Goal: Information Seeking & Learning: Check status

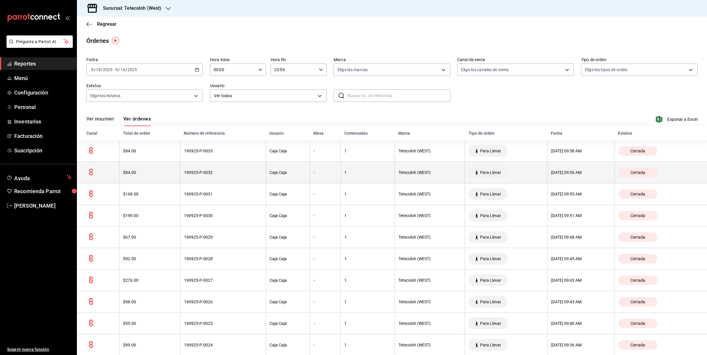
click at [572, 171] on div "[DATE] 09:56 AM" at bounding box center [581, 172] width 60 height 5
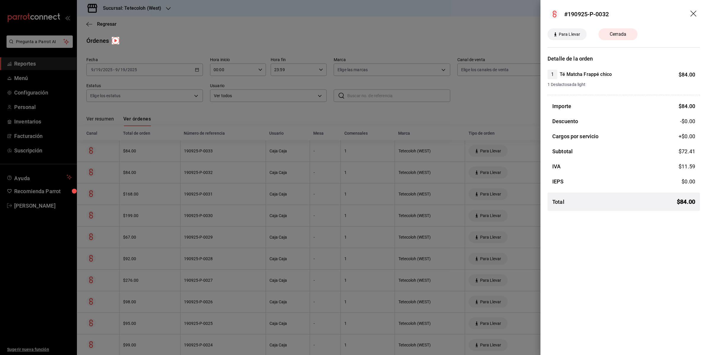
click at [503, 98] on div at bounding box center [353, 177] width 707 height 355
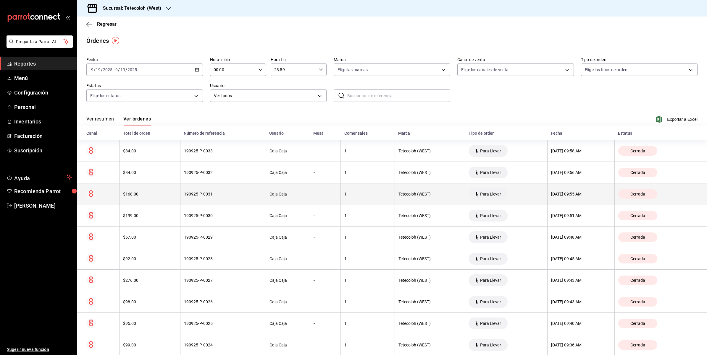
click at [551, 196] on div "[DATE] 09:55 AM" at bounding box center [581, 194] width 60 height 5
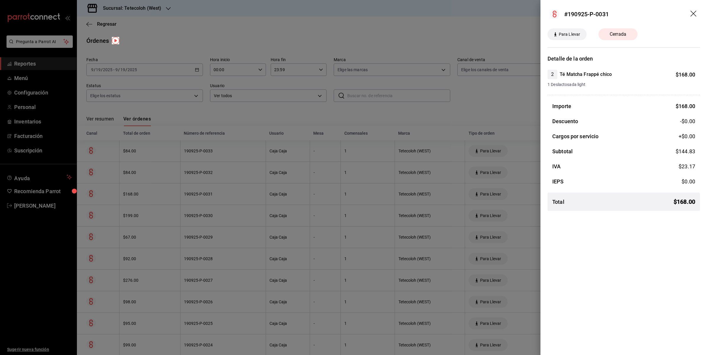
click at [521, 161] on div at bounding box center [353, 177] width 707 height 355
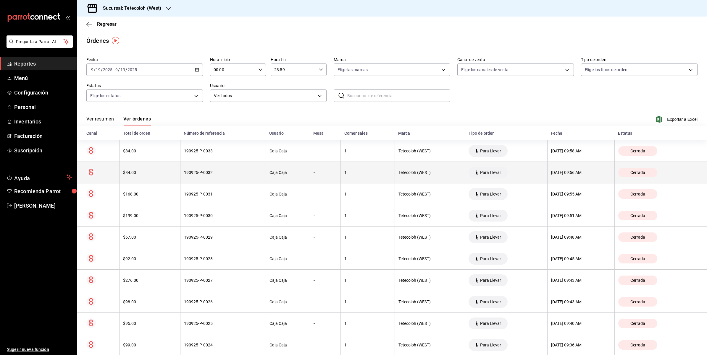
click at [556, 168] on th "[DATE] 09:56 AM" at bounding box center [580, 173] width 67 height 22
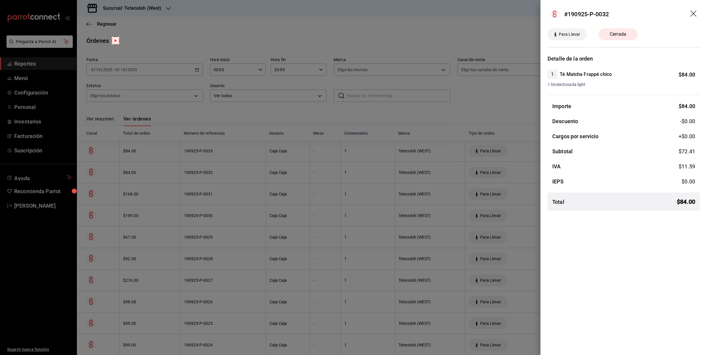
click at [548, 165] on div "IVA $ 11.59" at bounding box center [623, 167] width 152 height 8
click at [525, 191] on div at bounding box center [353, 177] width 707 height 355
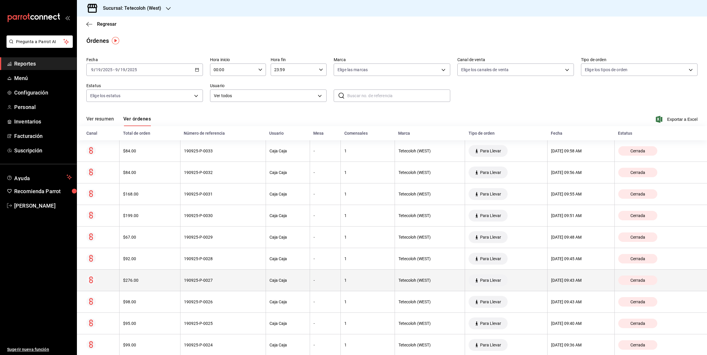
click at [586, 280] on div "[DATE] 09:43 AM" at bounding box center [581, 280] width 60 height 5
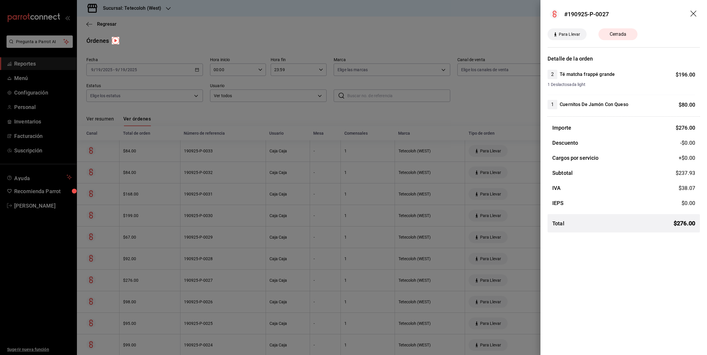
click at [530, 266] on div at bounding box center [353, 177] width 707 height 355
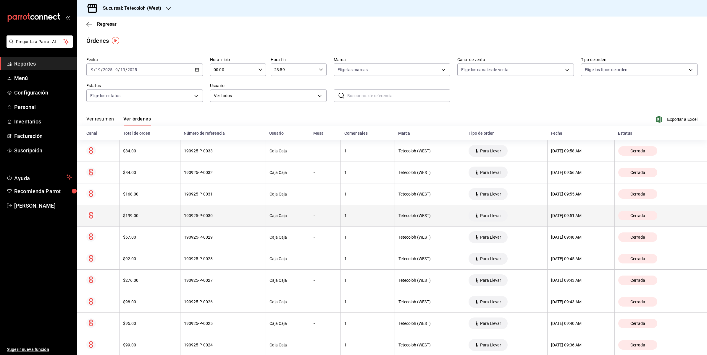
click at [561, 216] on div "[DATE] 09:51 AM" at bounding box center [581, 215] width 60 height 5
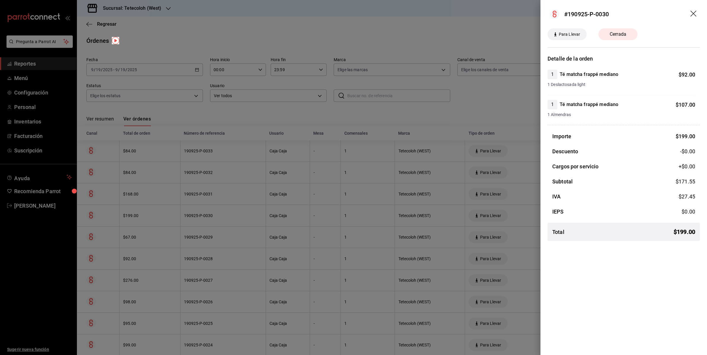
click at [528, 199] on div at bounding box center [353, 177] width 707 height 355
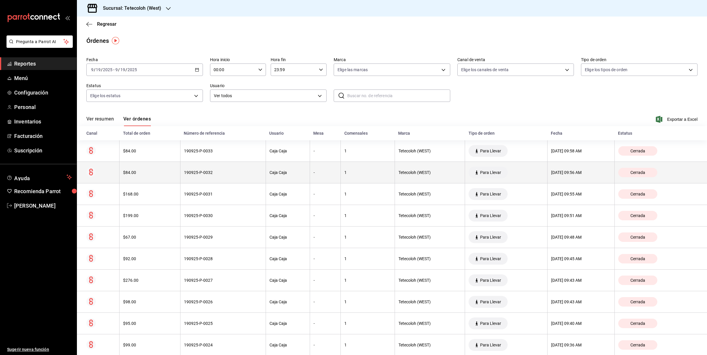
click at [556, 174] on div "[DATE] 09:56 AM" at bounding box center [581, 172] width 60 height 5
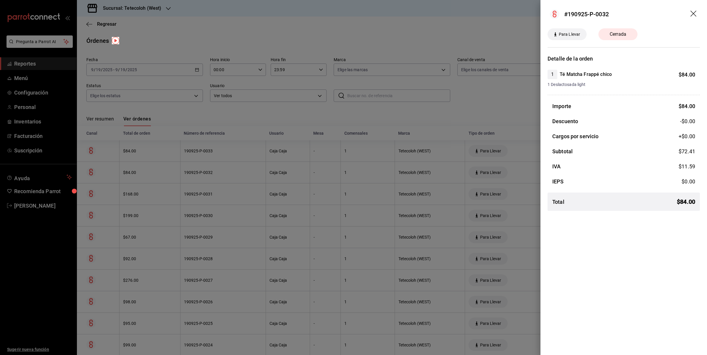
click at [493, 124] on div at bounding box center [353, 177] width 707 height 355
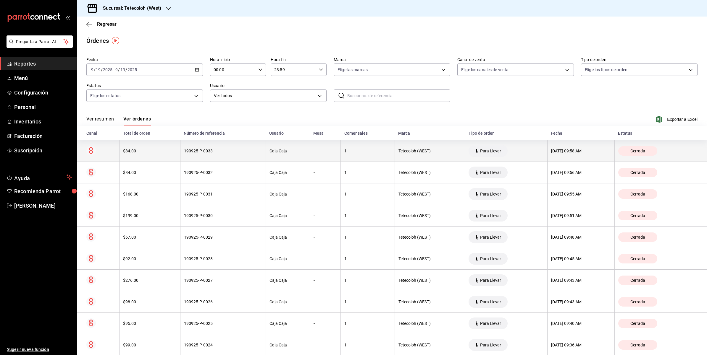
click at [563, 151] on div "[DATE] 09:58 AM" at bounding box center [581, 151] width 60 height 5
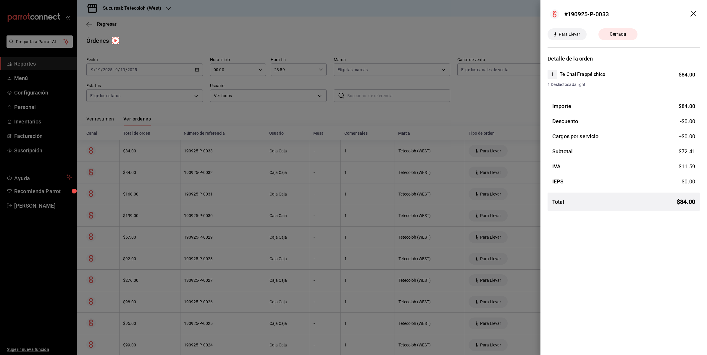
click at [475, 124] on div at bounding box center [353, 177] width 707 height 355
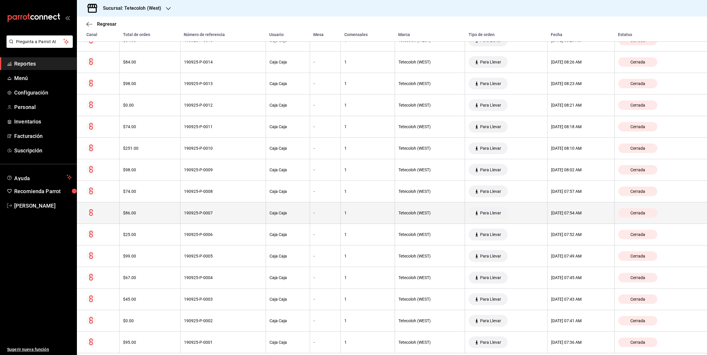
scroll to position [520, 0]
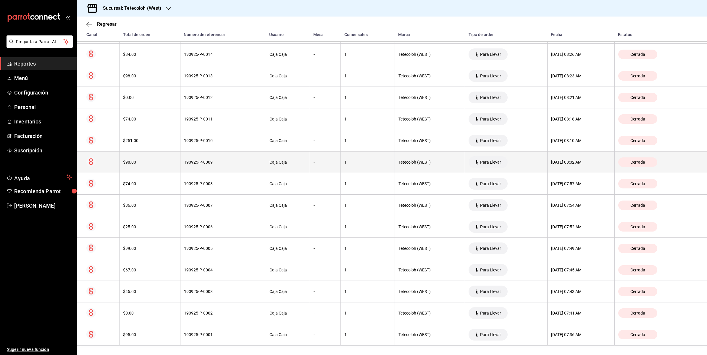
click at [548, 165] on th "[DATE] 08:02 AM" at bounding box center [580, 163] width 67 height 22
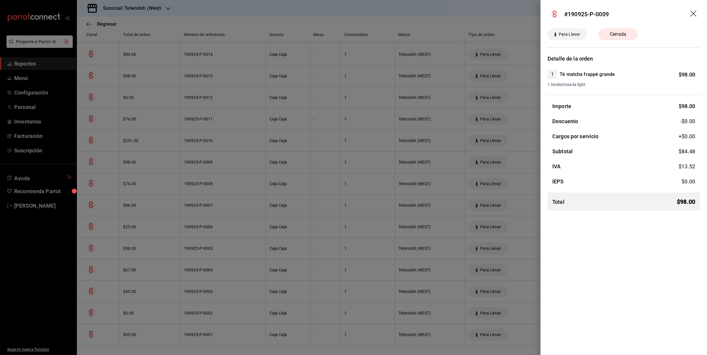
click at [537, 157] on div at bounding box center [353, 177] width 707 height 355
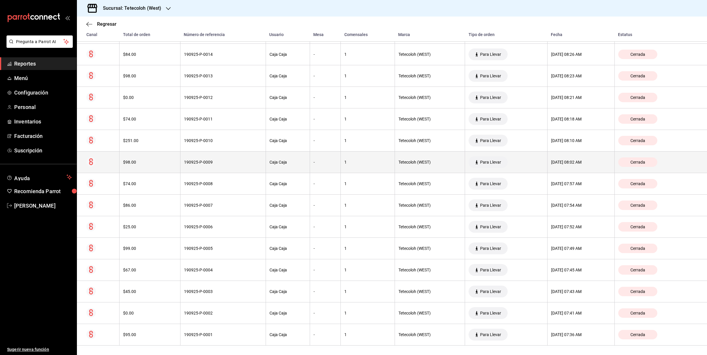
click at [551, 163] on div "[DATE] 08:02 AM" at bounding box center [581, 162] width 60 height 5
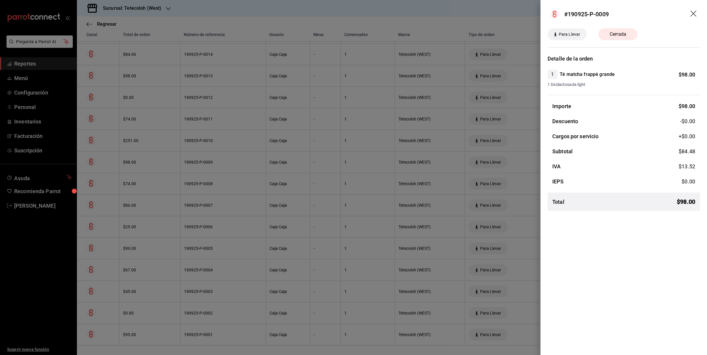
drag, startPoint x: 528, startPoint y: 141, endPoint x: 532, endPoint y: 139, distance: 4.5
click at [528, 141] on div at bounding box center [353, 177] width 707 height 355
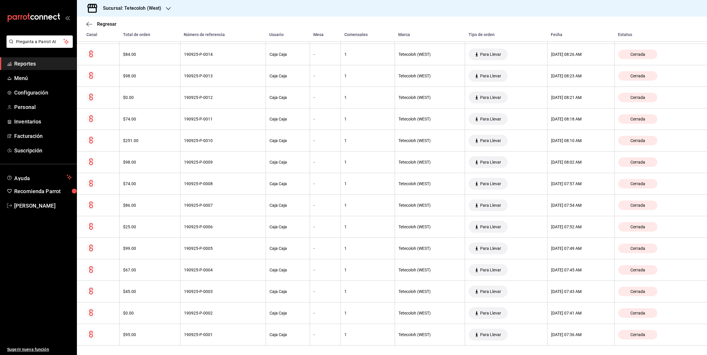
click at [551, 139] on div "[DATE] 08:10 AM" at bounding box center [581, 140] width 60 height 5
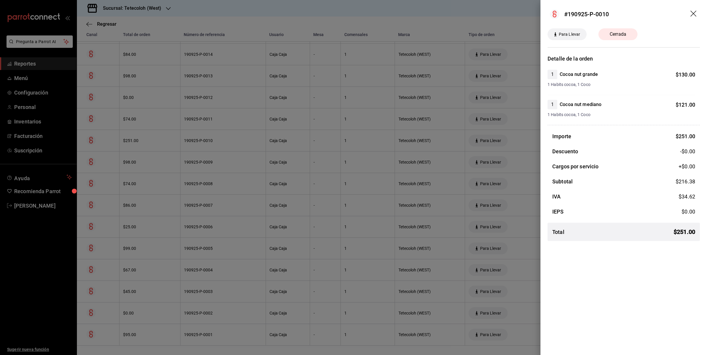
click at [535, 138] on div at bounding box center [353, 177] width 707 height 355
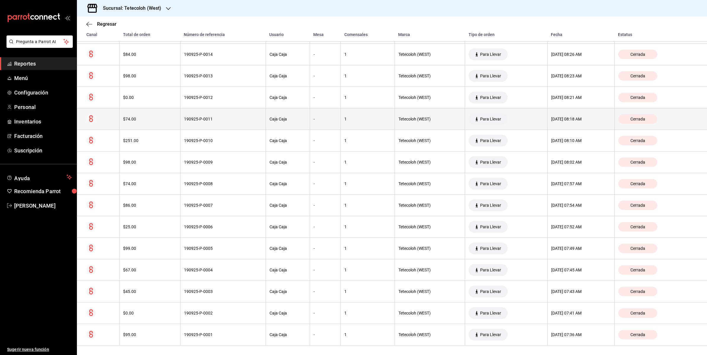
click at [551, 117] on div "[DATE] 08:18 AM" at bounding box center [581, 119] width 60 height 5
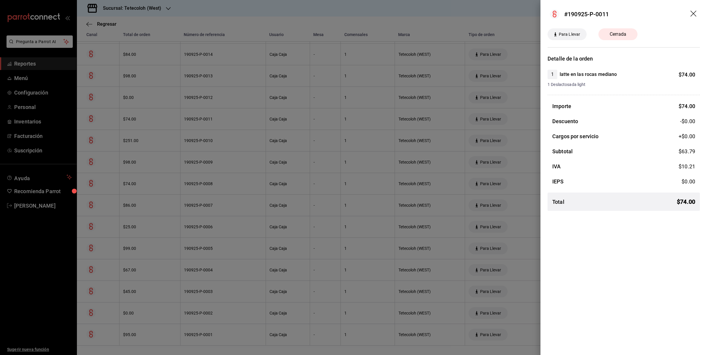
click at [532, 115] on div at bounding box center [353, 177] width 707 height 355
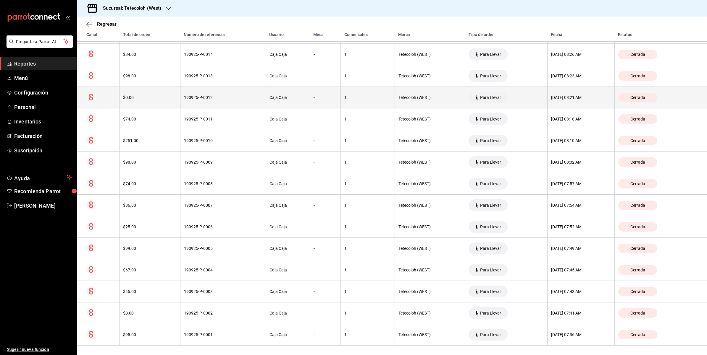
click at [551, 98] on div "[DATE] 08:21 AM" at bounding box center [581, 97] width 60 height 5
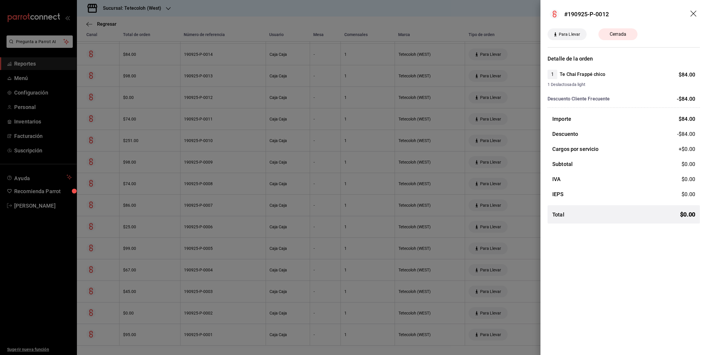
click at [539, 98] on div at bounding box center [353, 177] width 707 height 355
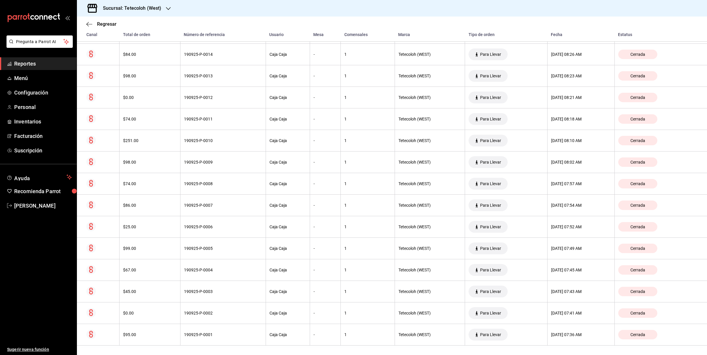
click at [551, 77] on div "[DATE] 08:23 AM" at bounding box center [581, 76] width 60 height 5
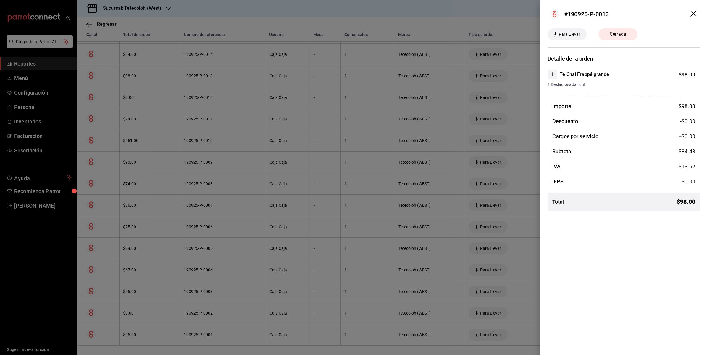
drag, startPoint x: 529, startPoint y: 84, endPoint x: 529, endPoint y: 80, distance: 3.3
click at [529, 84] on div at bounding box center [353, 177] width 707 height 355
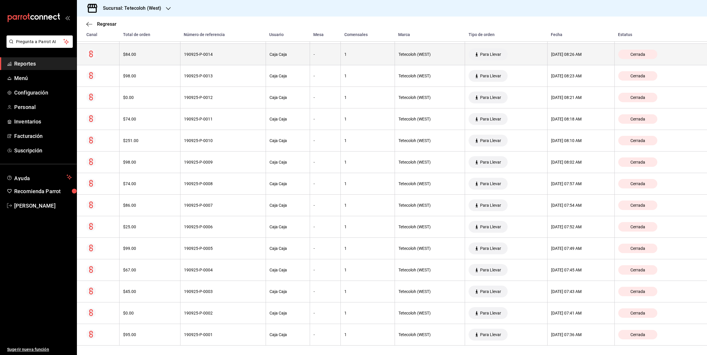
click at [547, 50] on th "[DATE] 08:26 AM" at bounding box center [580, 55] width 67 height 22
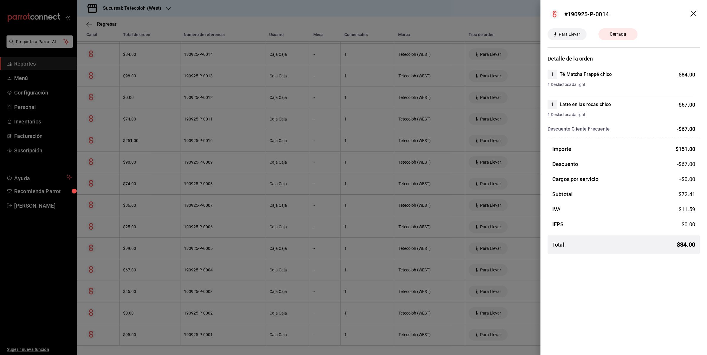
click at [535, 50] on div at bounding box center [353, 177] width 707 height 355
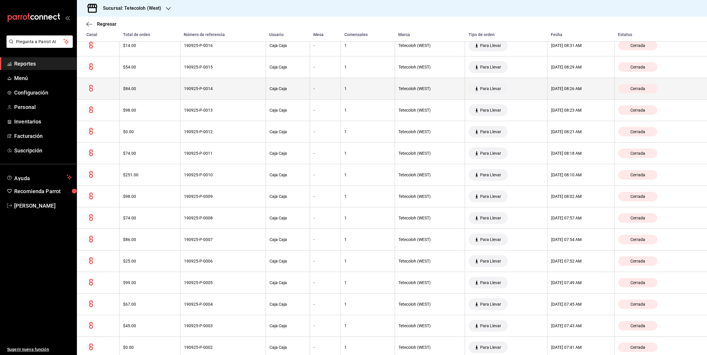
scroll to position [446, 0]
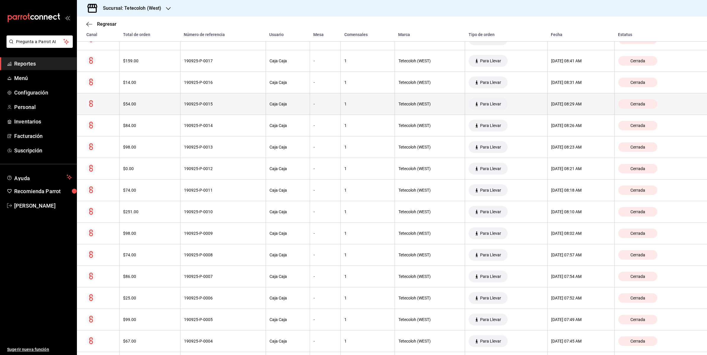
click at [569, 101] on th "[DATE] 08:29 AM" at bounding box center [580, 104] width 67 height 22
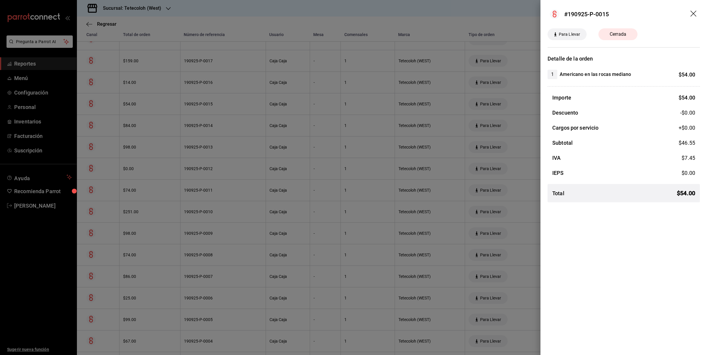
click at [526, 106] on div at bounding box center [353, 177] width 707 height 355
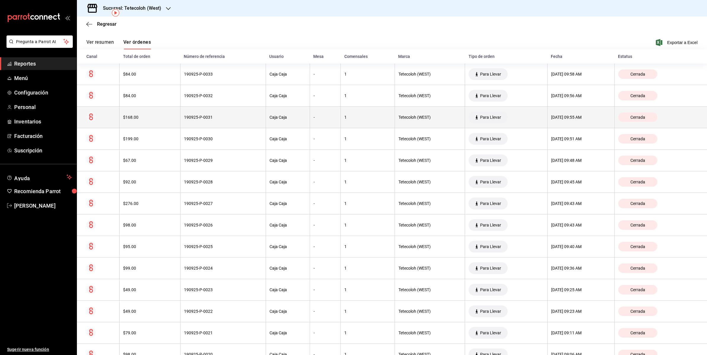
scroll to position [0, 0]
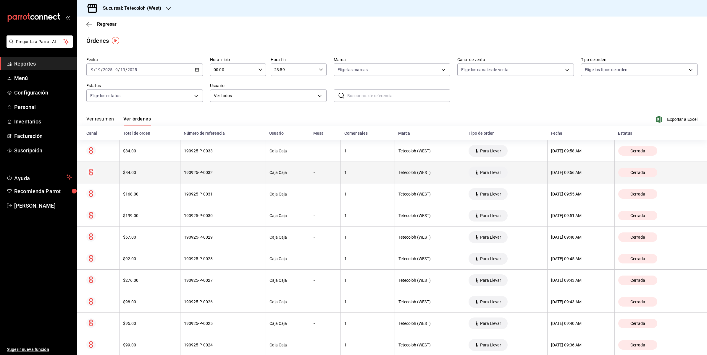
click at [551, 174] on div "[DATE] 09:56 AM" at bounding box center [581, 172] width 60 height 5
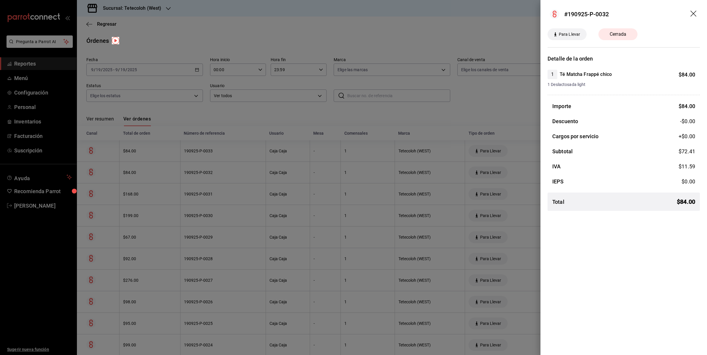
click at [537, 191] on div at bounding box center [353, 177] width 707 height 355
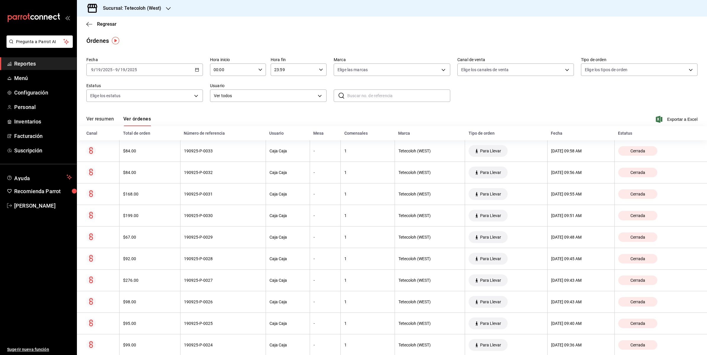
click at [547, 191] on th "[DATE] 09:55 AM" at bounding box center [580, 195] width 67 height 22
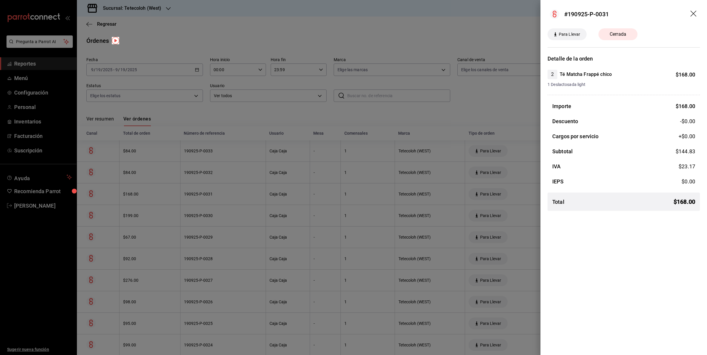
click at [536, 191] on div at bounding box center [353, 177] width 707 height 355
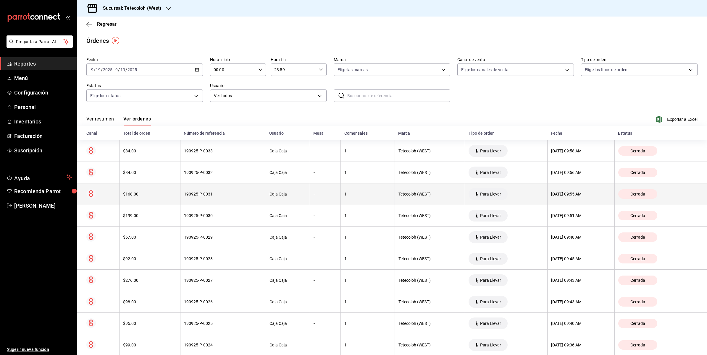
click at [551, 197] on div "[DATE] 09:55 AM" at bounding box center [581, 194] width 60 height 5
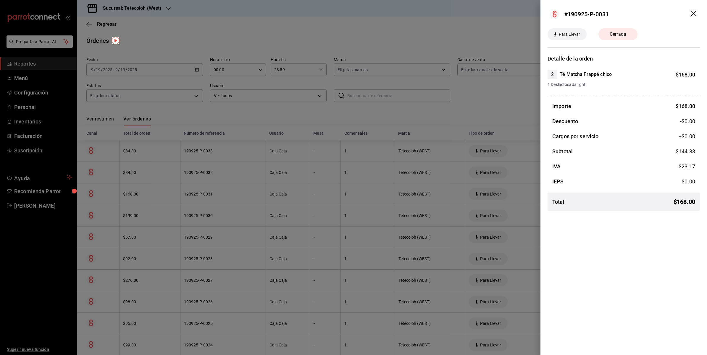
click at [530, 197] on div at bounding box center [353, 177] width 707 height 355
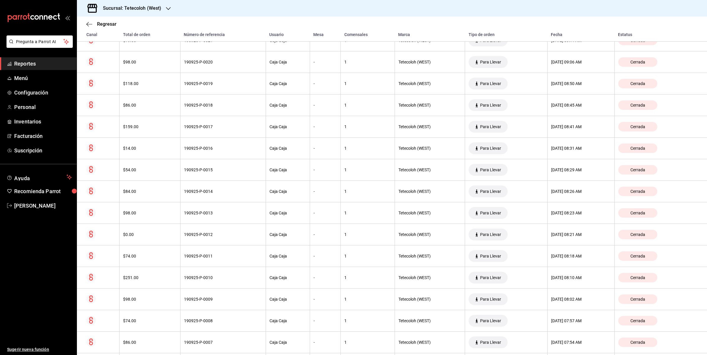
scroll to position [520, 0]
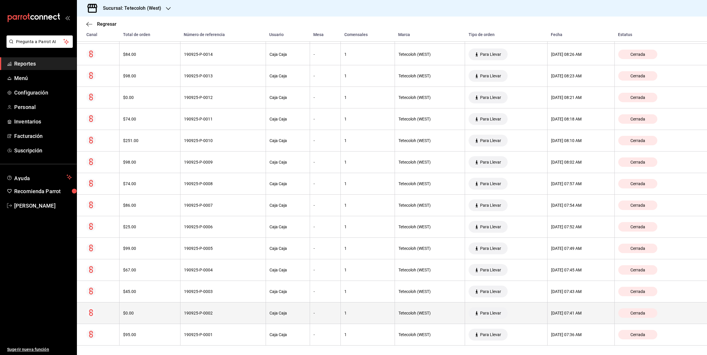
click at [587, 306] on th "[DATE] 07:41 AM" at bounding box center [580, 314] width 67 height 22
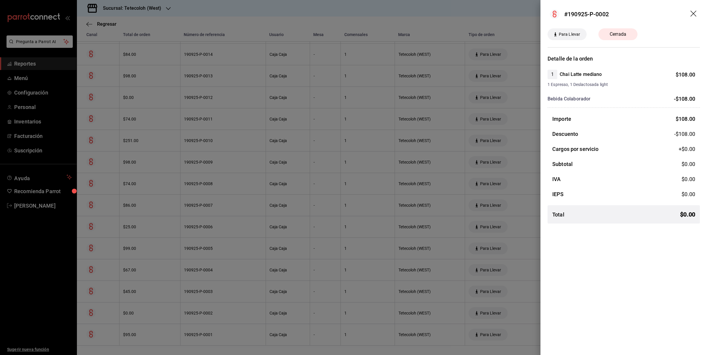
click at [528, 228] on div at bounding box center [353, 177] width 707 height 355
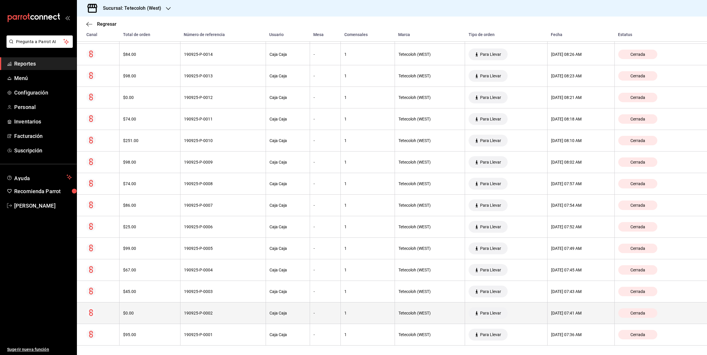
click at [591, 311] on div "[DATE] 07:41 AM" at bounding box center [581, 313] width 60 height 5
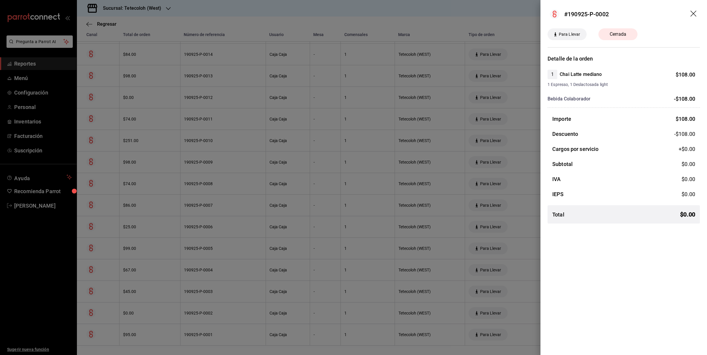
click at [513, 305] on div at bounding box center [353, 177] width 707 height 355
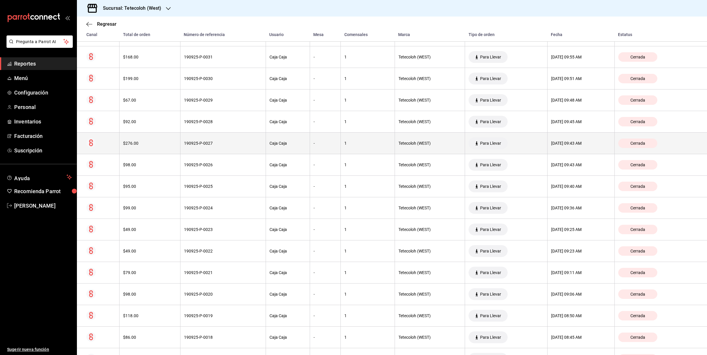
scroll to position [270, 0]
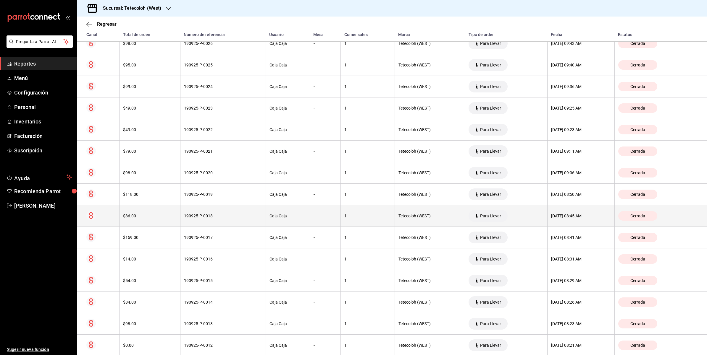
click at [582, 212] on th "[DATE] 08:45 AM" at bounding box center [580, 216] width 67 height 22
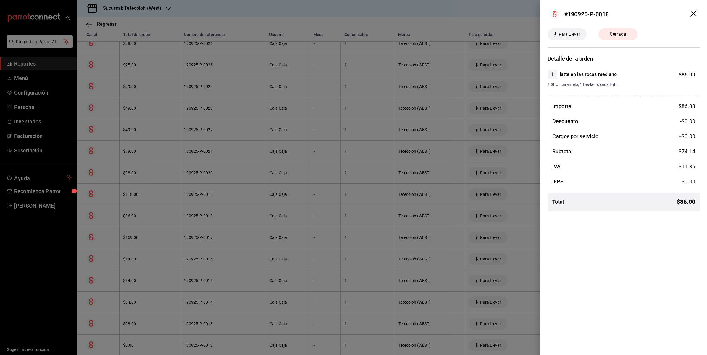
click at [516, 215] on div at bounding box center [353, 177] width 707 height 355
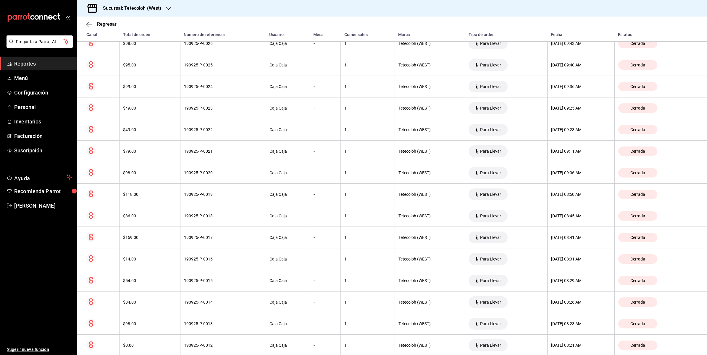
click at [551, 238] on div "[DATE] 08:41 AM" at bounding box center [581, 237] width 60 height 5
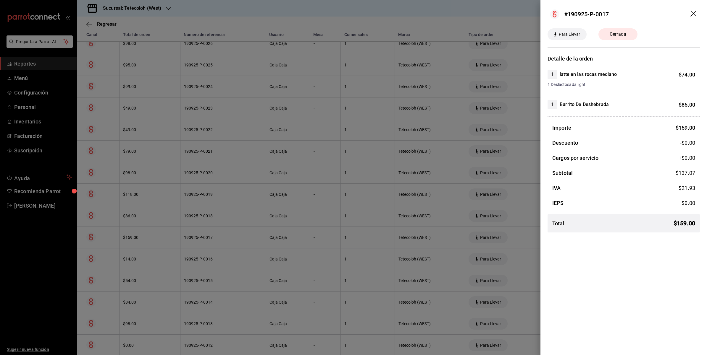
drag, startPoint x: 533, startPoint y: 238, endPoint x: 536, endPoint y: 268, distance: 29.7
click at [533, 238] on div at bounding box center [353, 177] width 707 height 355
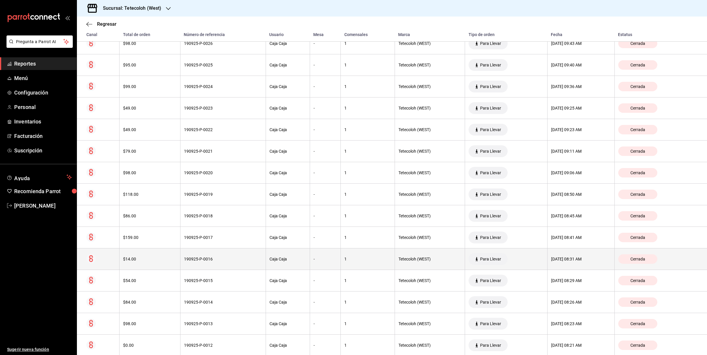
click at [547, 257] on th "[DATE] 08:31 AM" at bounding box center [580, 260] width 67 height 22
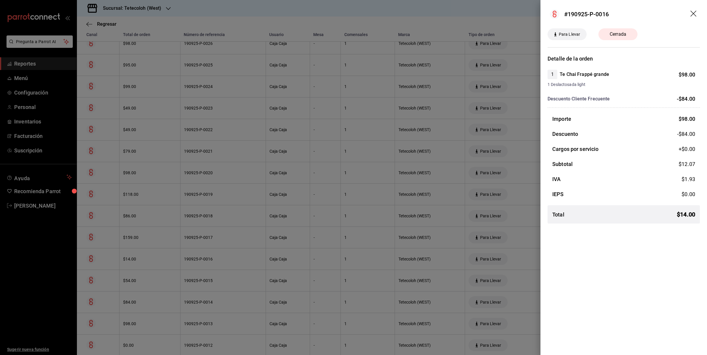
click at [528, 261] on div at bounding box center [353, 177] width 707 height 355
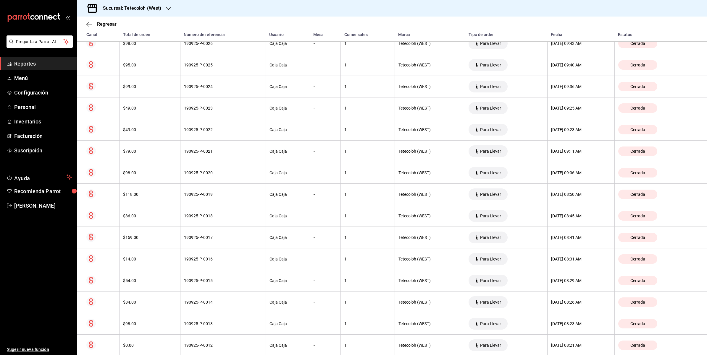
click at [526, 280] on th "Para Llevar" at bounding box center [506, 281] width 82 height 22
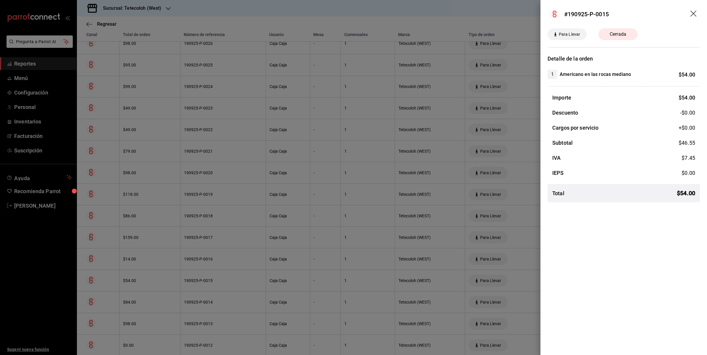
click at [526, 280] on div at bounding box center [353, 177] width 707 height 355
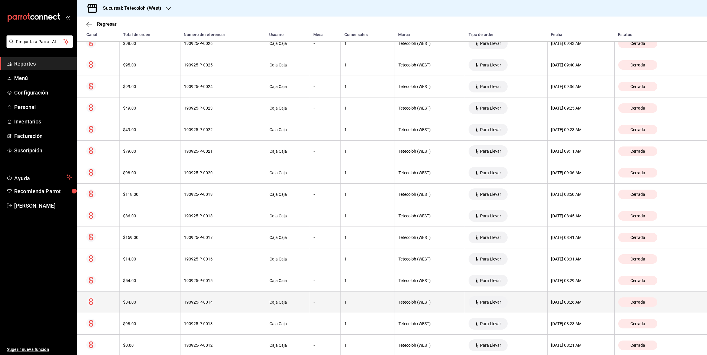
click at [547, 312] on th "[DATE] 08:26 AM" at bounding box center [580, 303] width 67 height 22
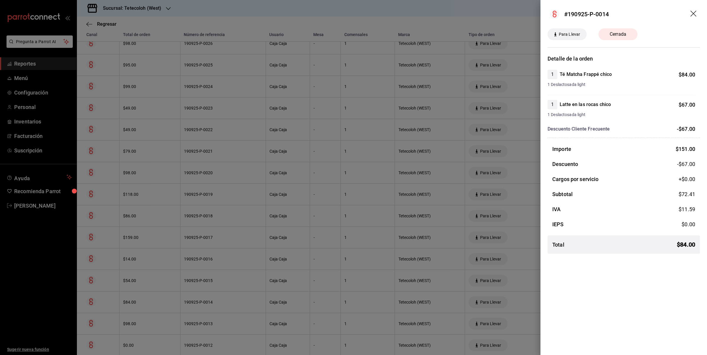
click at [528, 302] on div at bounding box center [353, 177] width 707 height 355
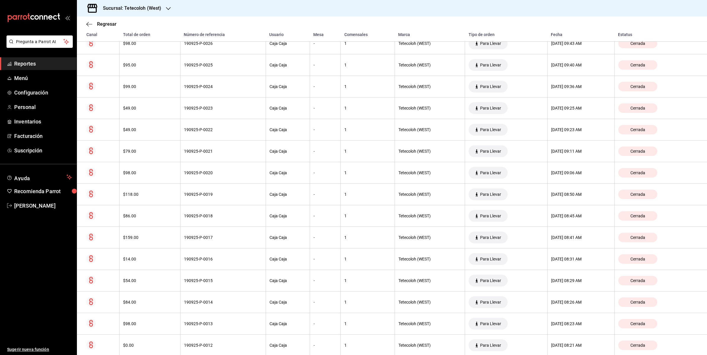
scroll to position [307, 0]
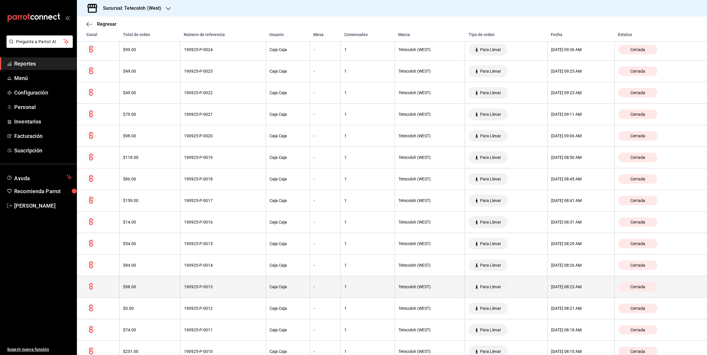
click at [527, 282] on th "Para Llevar" at bounding box center [506, 287] width 82 height 22
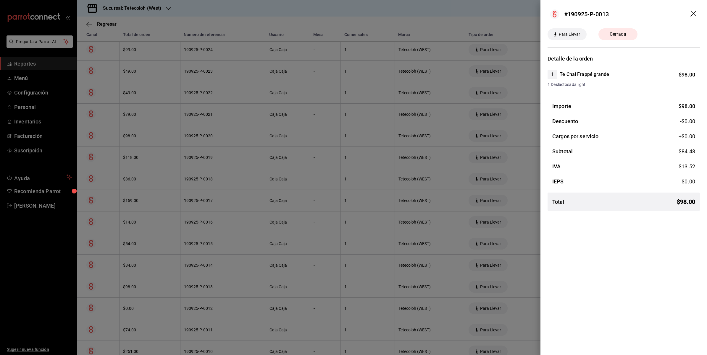
click at [527, 282] on div at bounding box center [353, 177] width 707 height 355
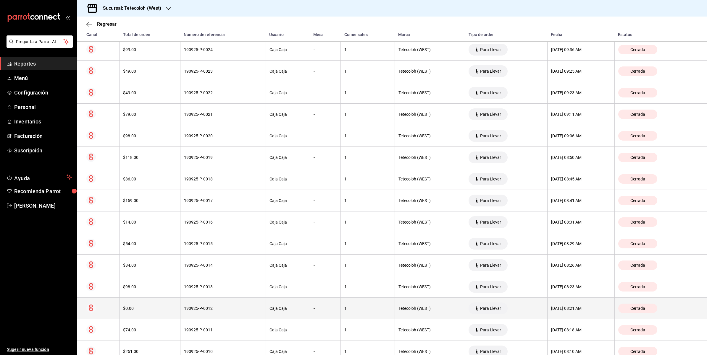
click at [527, 305] on th "Para Llevar" at bounding box center [506, 309] width 82 height 22
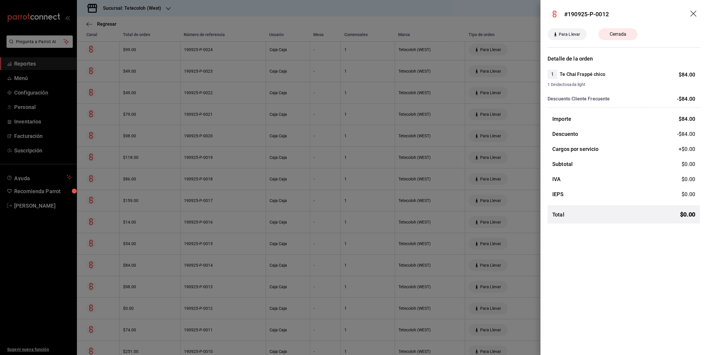
click at [526, 309] on div at bounding box center [353, 177] width 707 height 355
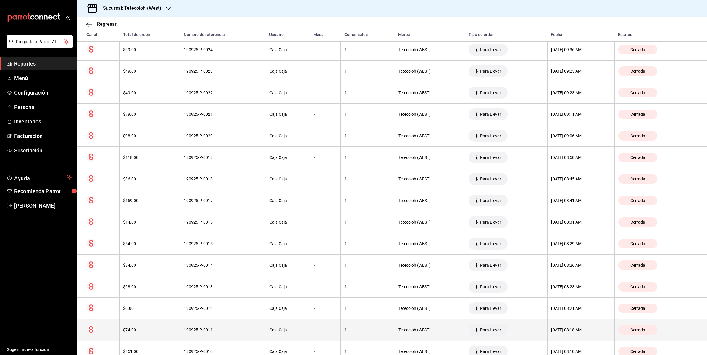
click at [551, 333] on div "[DATE] 08:18 AM" at bounding box center [581, 330] width 60 height 5
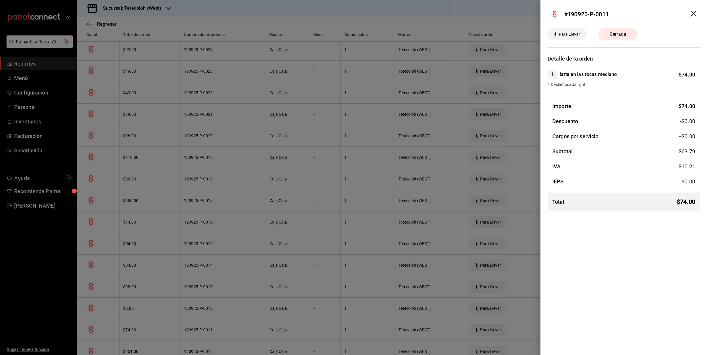
click at [525, 332] on div at bounding box center [353, 177] width 707 height 355
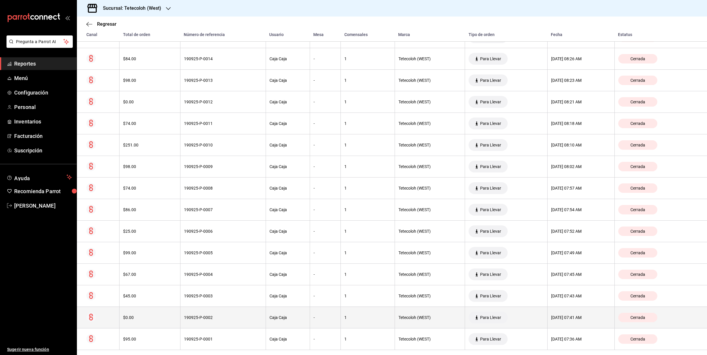
scroll to position [520, 0]
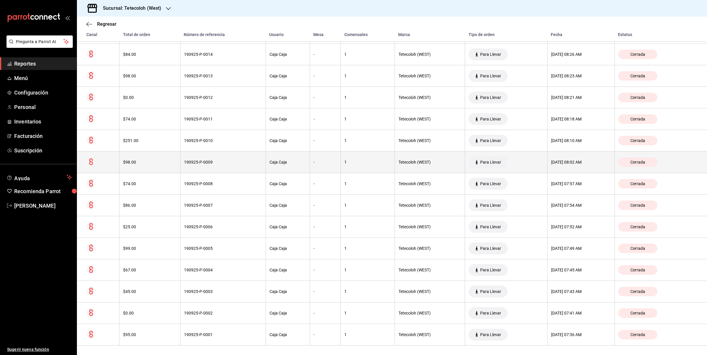
click at [564, 163] on div "[DATE] 08:02 AM" at bounding box center [581, 162] width 60 height 5
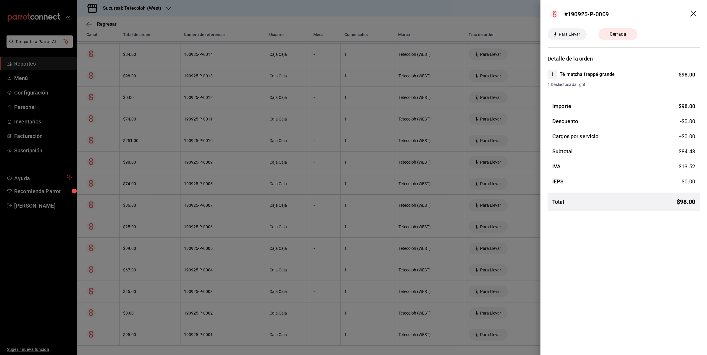
click at [533, 136] on div at bounding box center [353, 177] width 707 height 355
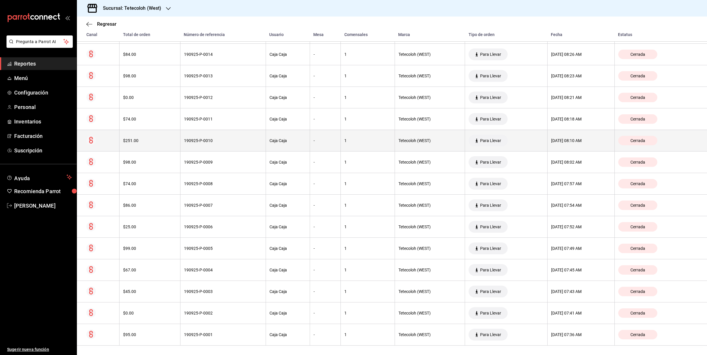
click at [551, 138] on div "[DATE] 08:10 AM" at bounding box center [581, 140] width 60 height 5
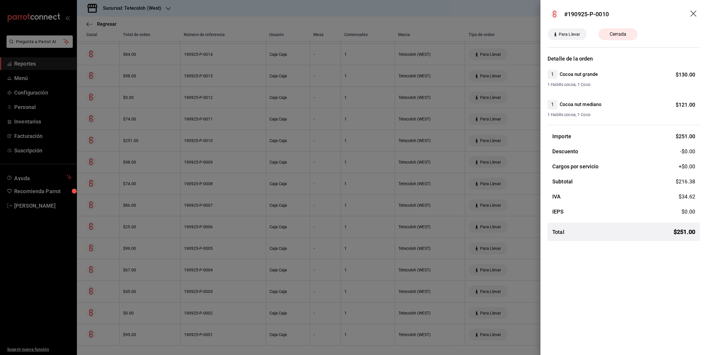
click at [535, 118] on div at bounding box center [353, 177] width 707 height 355
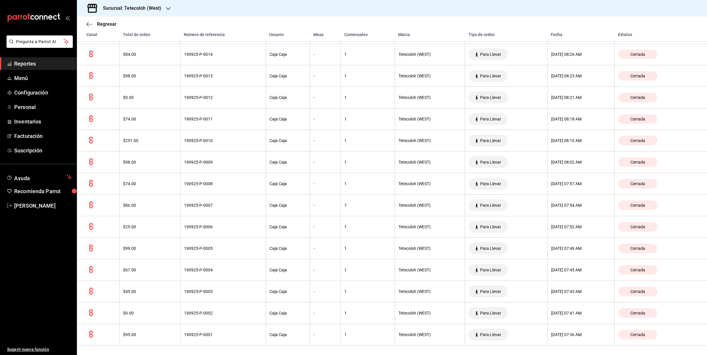
click at [551, 118] on div "[DATE] 08:18 AM" at bounding box center [581, 119] width 60 height 5
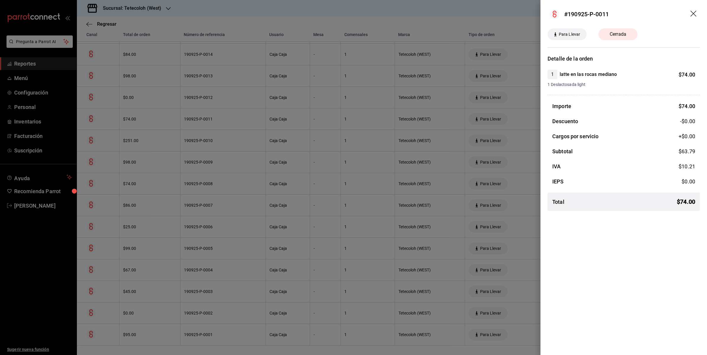
click at [535, 138] on div at bounding box center [353, 177] width 707 height 355
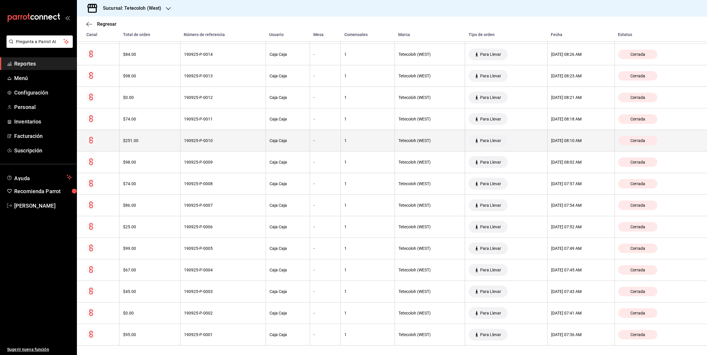
click at [551, 138] on div "[DATE] 08:10 AM" at bounding box center [581, 140] width 60 height 5
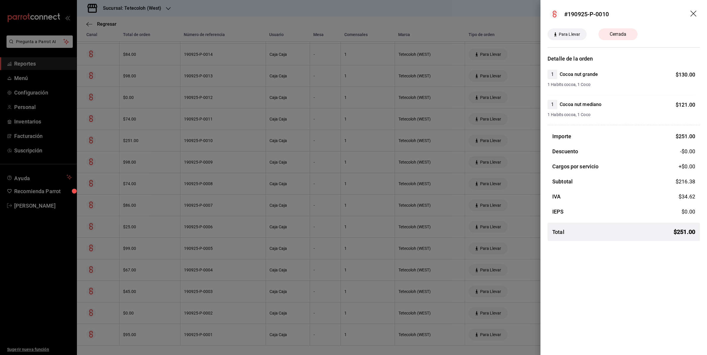
click at [527, 138] on div at bounding box center [353, 177] width 707 height 355
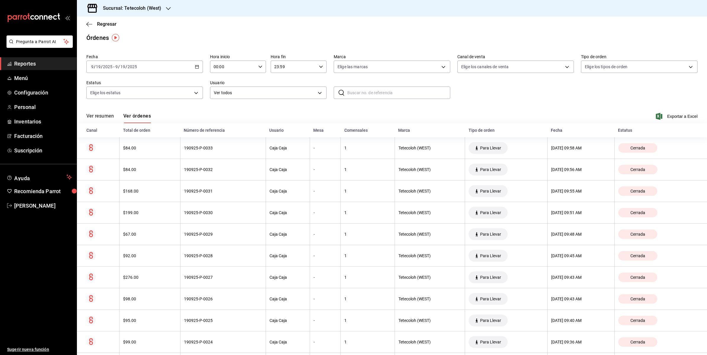
scroll to position [0, 0]
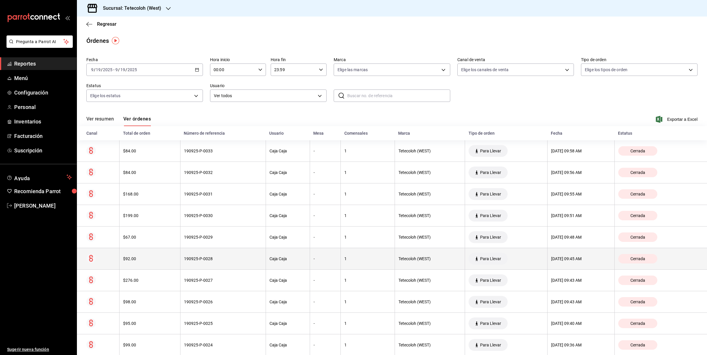
click at [578, 259] on div "[DATE] 09:45 AM" at bounding box center [581, 259] width 60 height 5
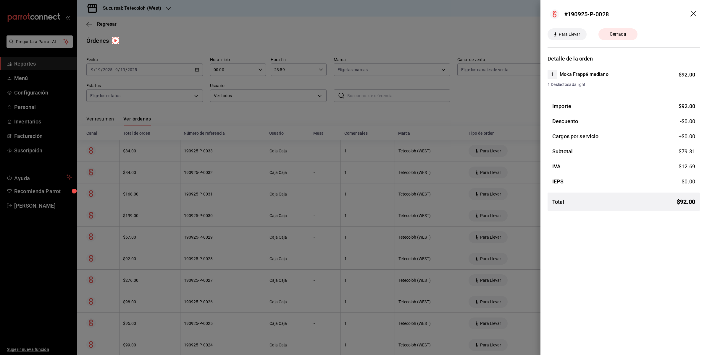
click at [500, 196] on div at bounding box center [353, 177] width 707 height 355
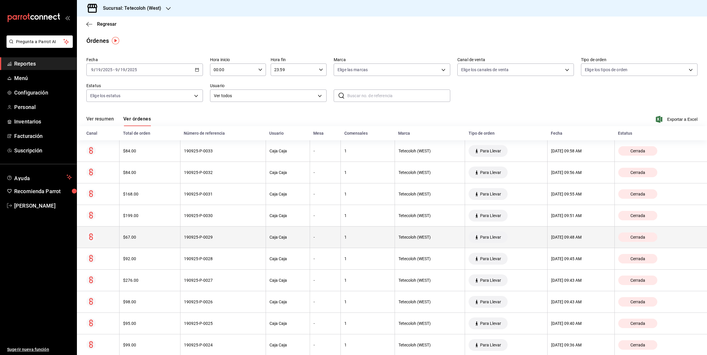
click at [586, 240] on div "[DATE] 09:48 AM" at bounding box center [581, 237] width 60 height 5
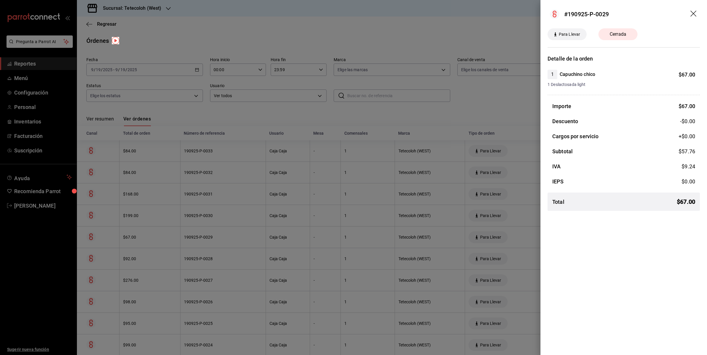
click at [483, 122] on div at bounding box center [353, 177] width 707 height 355
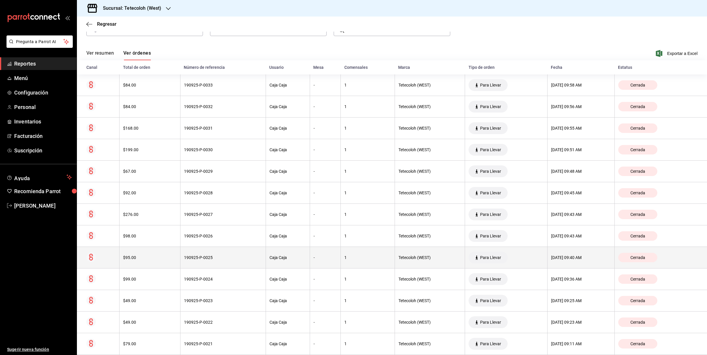
scroll to position [74, 0]
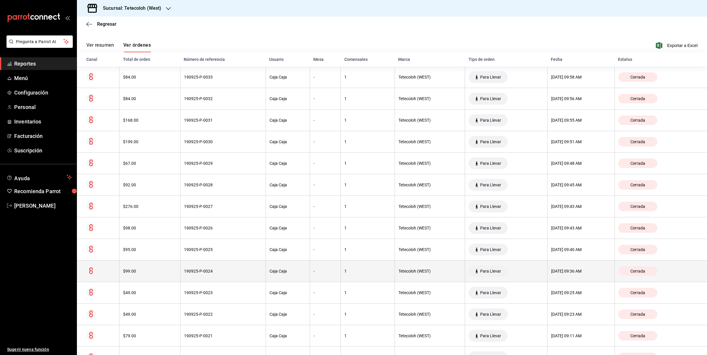
click at [571, 273] on div "[DATE] 09:36 AM" at bounding box center [581, 271] width 60 height 5
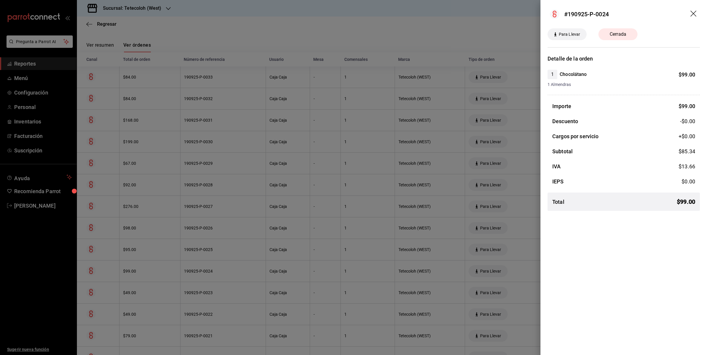
click at [523, 275] on div at bounding box center [353, 177] width 707 height 355
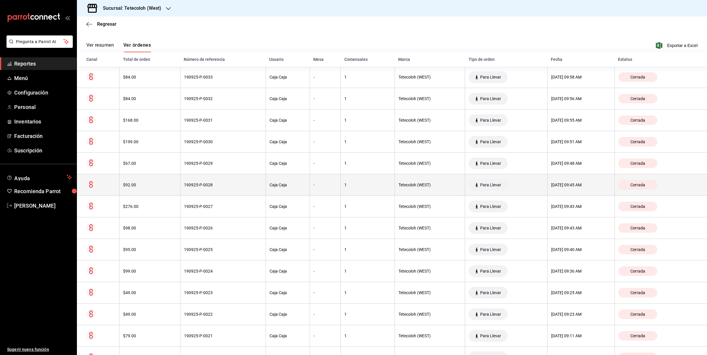
click at [572, 179] on th "[DATE] 09:45 AM" at bounding box center [580, 185] width 67 height 22
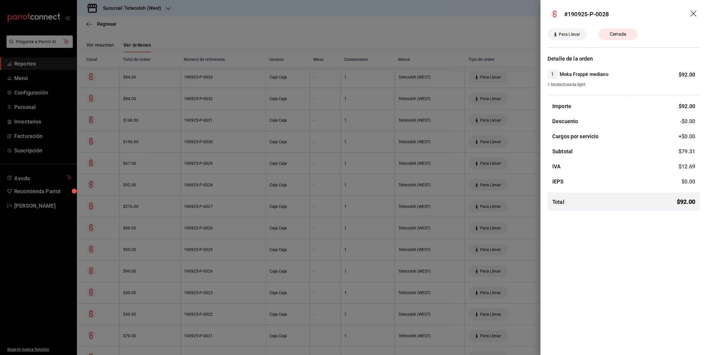
click at [497, 192] on div at bounding box center [353, 177] width 707 height 355
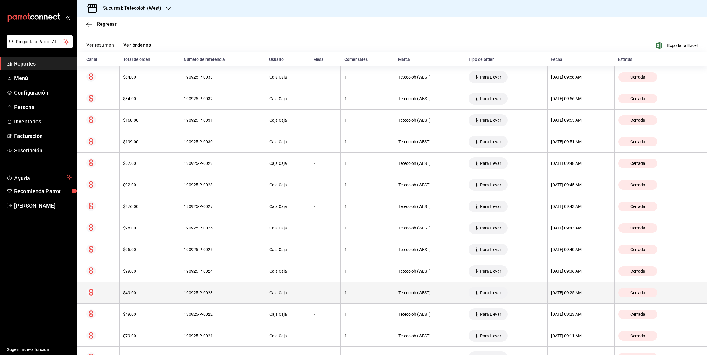
click at [556, 290] on th "[DATE] 09:25 AM" at bounding box center [580, 293] width 67 height 22
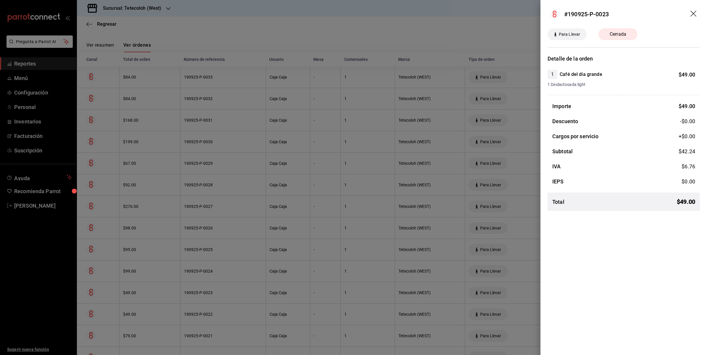
click at [514, 254] on div at bounding box center [353, 177] width 707 height 355
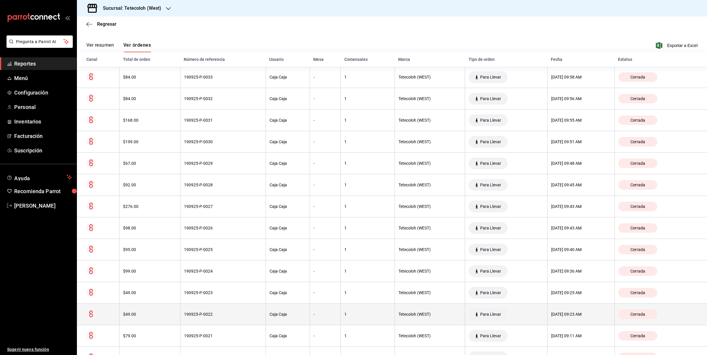
click at [568, 320] on th "[DATE] 09:23 AM" at bounding box center [580, 315] width 67 height 22
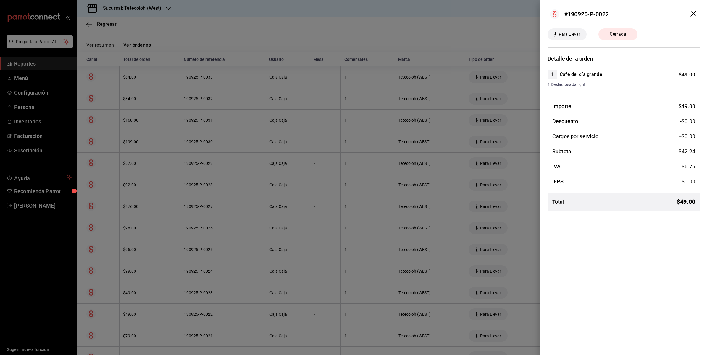
click at [500, 261] on div at bounding box center [353, 177] width 707 height 355
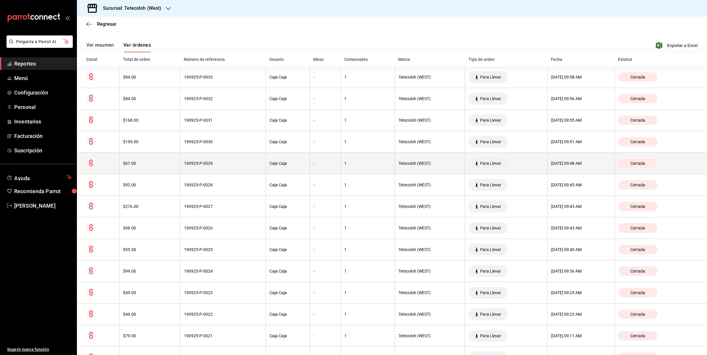
click at [575, 163] on div "[DATE] 09:48 AM" at bounding box center [581, 163] width 60 height 5
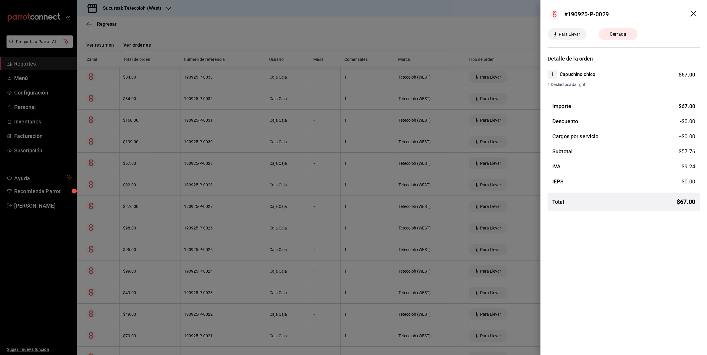
click at [530, 171] on div at bounding box center [353, 177] width 707 height 355
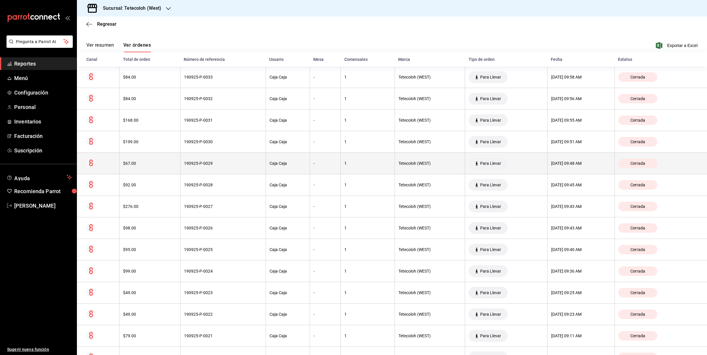
click at [551, 165] on div "[DATE] 09:48 AM" at bounding box center [581, 163] width 60 height 5
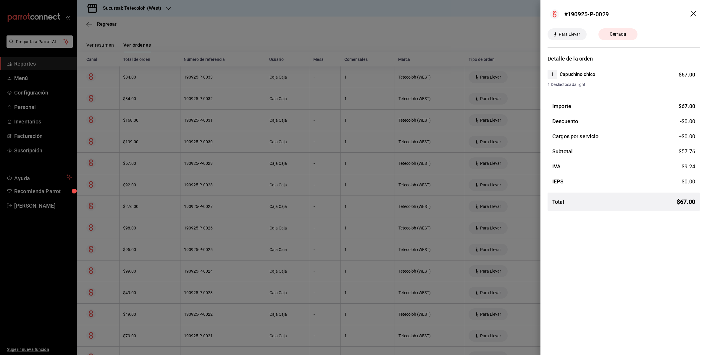
click at [539, 164] on div at bounding box center [353, 177] width 707 height 355
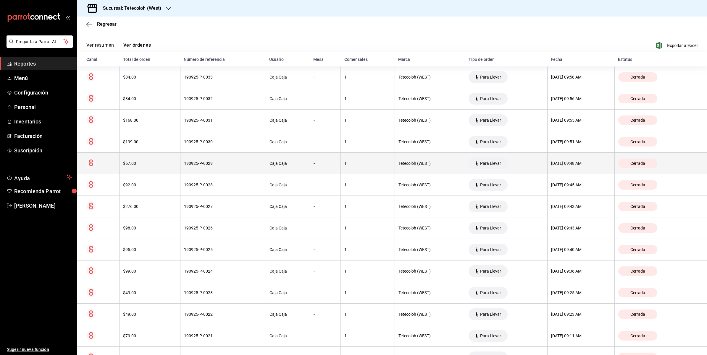
click at [551, 165] on div "[DATE] 09:48 AM" at bounding box center [581, 163] width 60 height 5
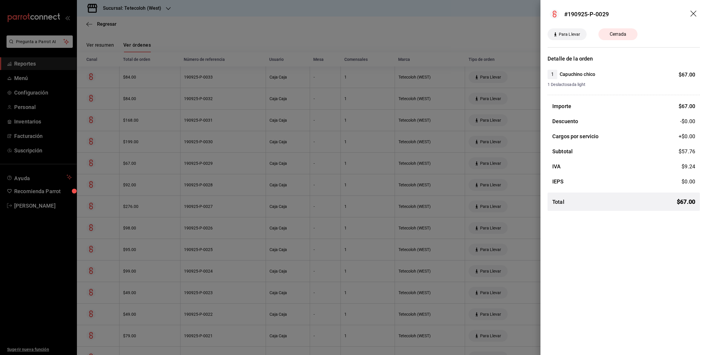
click at [526, 150] on div at bounding box center [353, 177] width 707 height 355
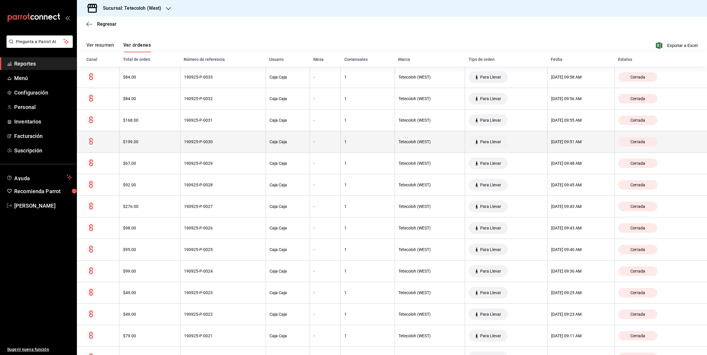
click at [561, 141] on div "[DATE] 09:51 AM" at bounding box center [581, 142] width 60 height 5
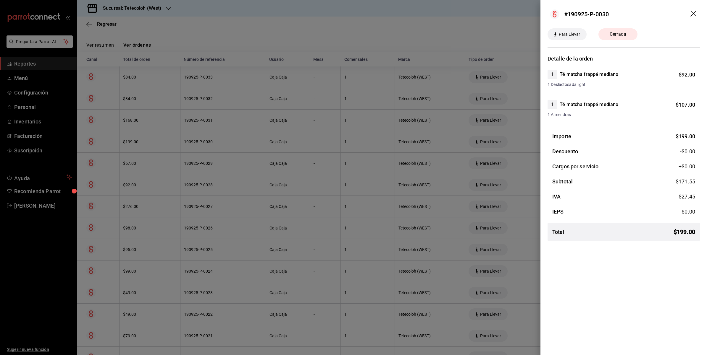
click at [512, 132] on div at bounding box center [353, 177] width 707 height 355
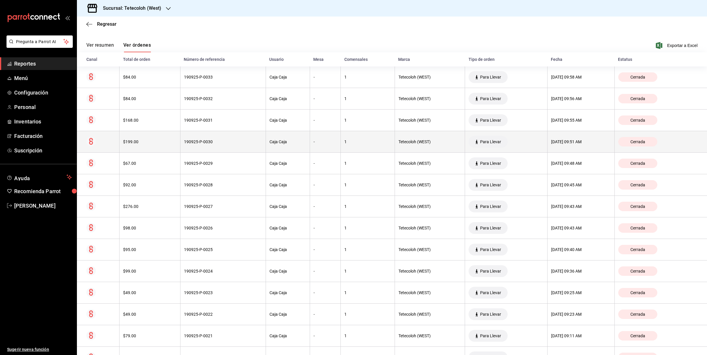
click at [567, 144] on div "[DATE] 09:51 AM" at bounding box center [581, 142] width 60 height 5
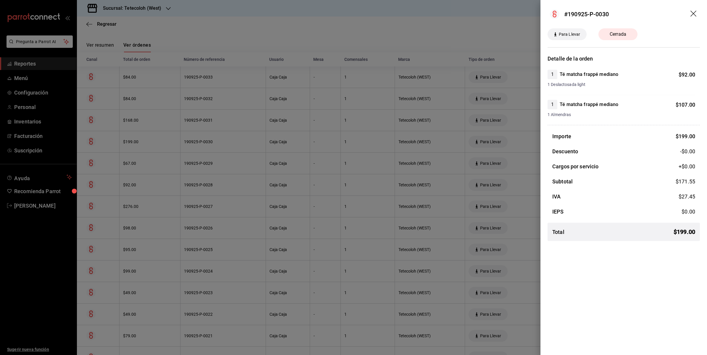
click at [535, 138] on div at bounding box center [353, 177] width 707 height 355
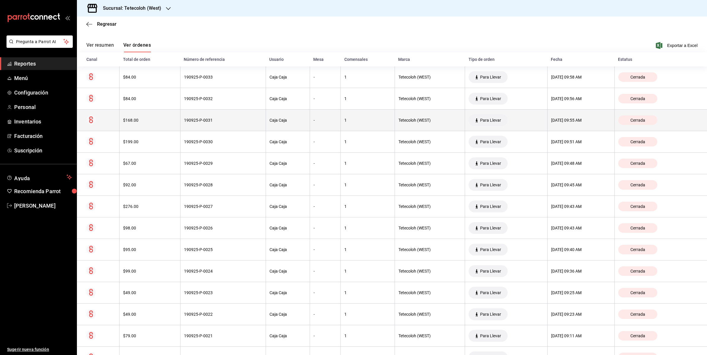
click at [561, 118] on div "[DATE] 09:55 AM" at bounding box center [581, 120] width 60 height 5
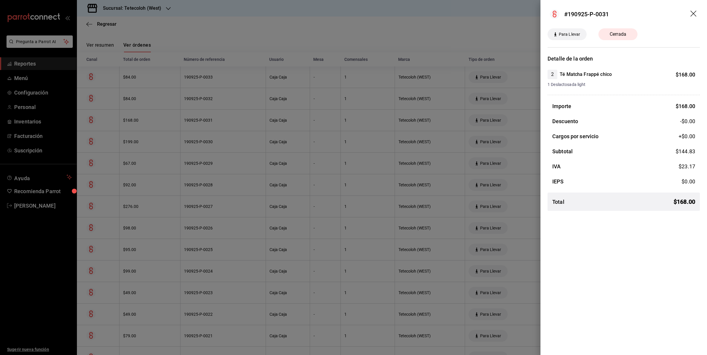
click at [534, 122] on div at bounding box center [353, 177] width 707 height 355
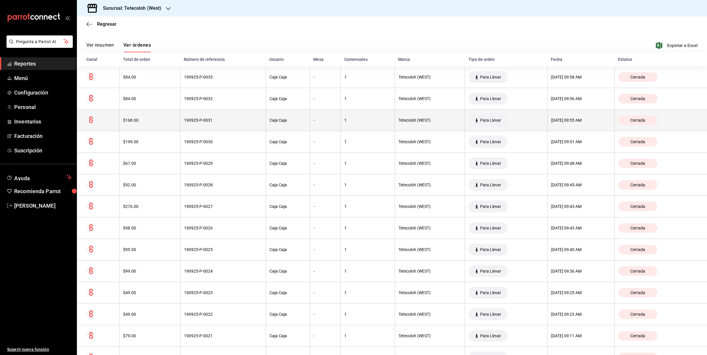
click at [551, 120] on div "[DATE] 09:55 AM" at bounding box center [581, 120] width 60 height 5
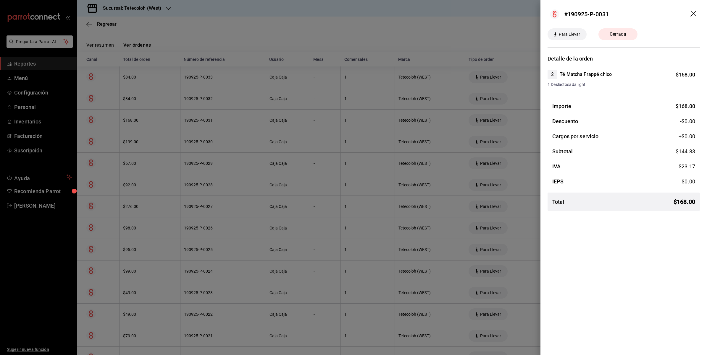
click at [530, 120] on div at bounding box center [353, 177] width 707 height 355
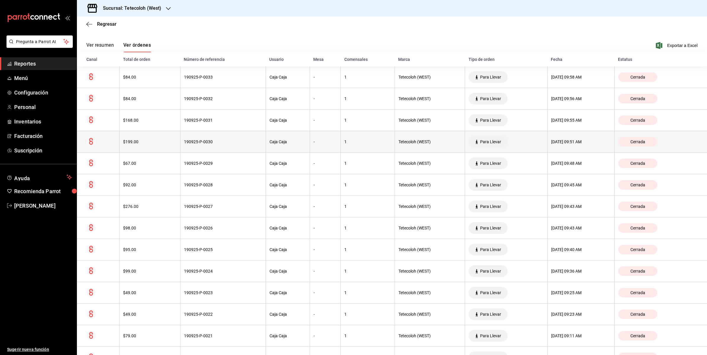
click at [564, 146] on th "[DATE] 09:51 AM" at bounding box center [580, 142] width 67 height 22
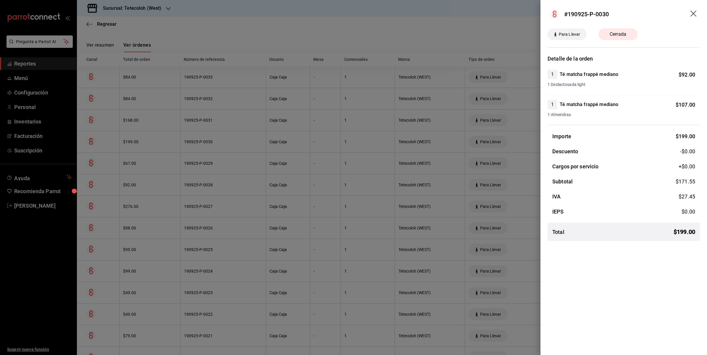
click at [529, 111] on div at bounding box center [353, 177] width 707 height 355
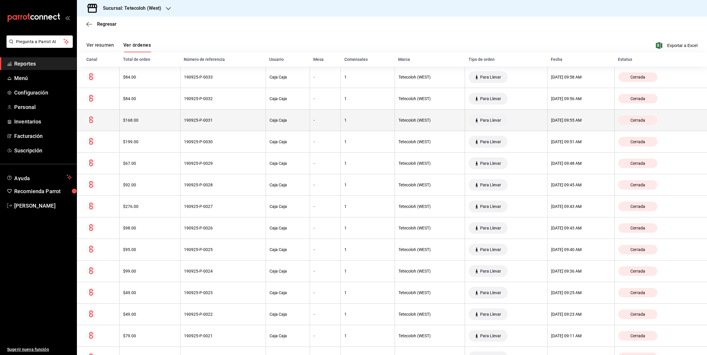
click at [551, 118] on div "[DATE] 09:55 AM" at bounding box center [581, 120] width 60 height 5
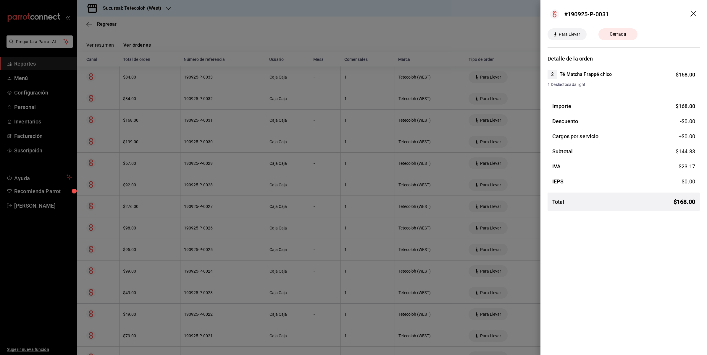
click at [524, 119] on div at bounding box center [353, 177] width 707 height 355
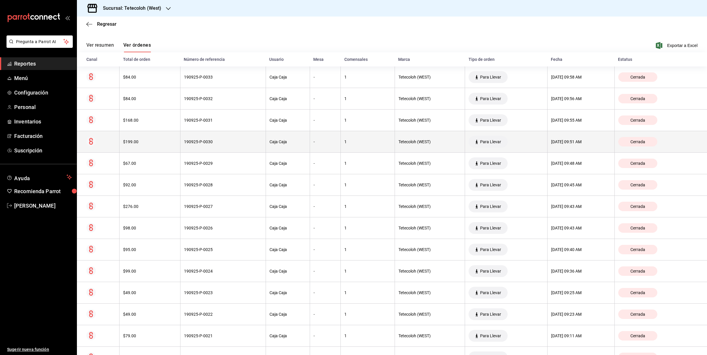
click at [578, 138] on th "[DATE] 09:51 AM" at bounding box center [580, 142] width 67 height 22
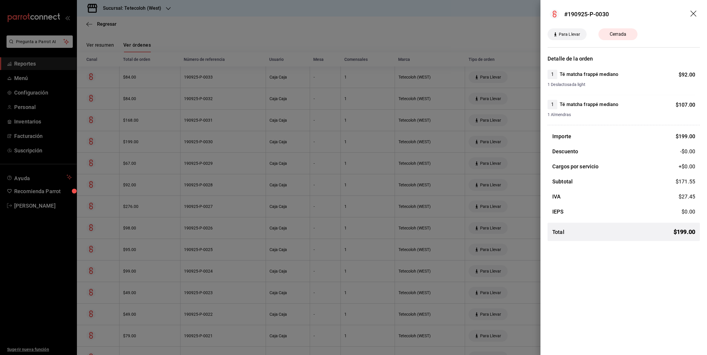
click at [528, 123] on div at bounding box center [353, 177] width 707 height 355
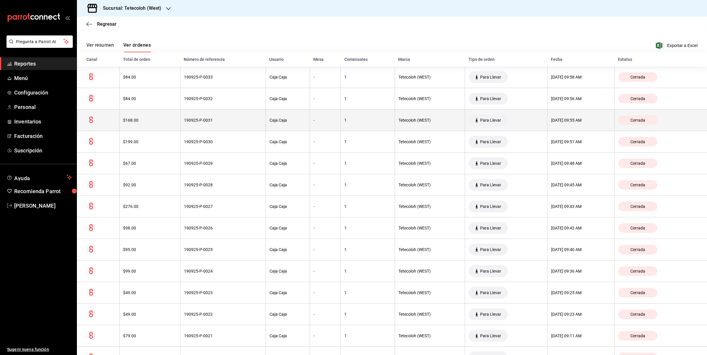
click at [568, 117] on th "[DATE] 09:55 AM" at bounding box center [580, 121] width 67 height 22
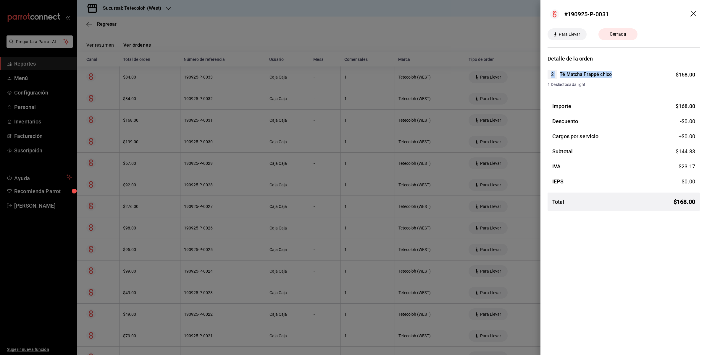
drag, startPoint x: 551, startPoint y: 74, endPoint x: 616, endPoint y: 73, distance: 64.8
click at [616, 73] on div "2 Té Matcha Frappé chico $ 168.00" at bounding box center [621, 74] width 148 height 9
drag, startPoint x: 616, startPoint y: 73, endPoint x: 593, endPoint y: 72, distance: 22.5
click at [593, 72] on h4 "Té Matcha Frappé chico" at bounding box center [585, 74] width 52 height 7
drag, startPoint x: 548, startPoint y: 75, endPoint x: 613, endPoint y: 77, distance: 66.0
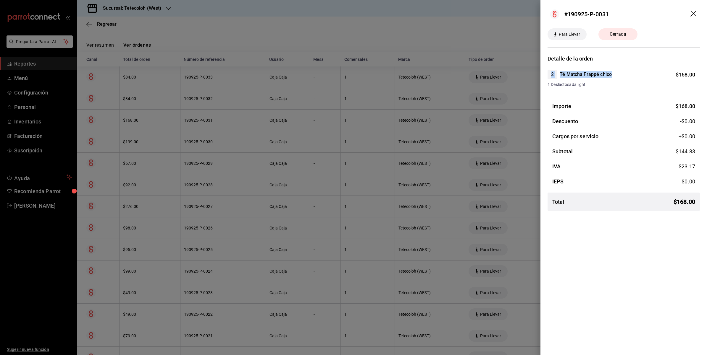
click at [613, 77] on div "2 Té Matcha Frappé chico $ 168.00" at bounding box center [621, 74] width 148 height 9
drag, startPoint x: 613, startPoint y: 77, endPoint x: 585, endPoint y: 73, distance: 28.4
click at [585, 73] on h4 "Té Matcha Frappé chico" at bounding box center [585, 74] width 52 height 7
click at [535, 101] on div at bounding box center [353, 177] width 707 height 355
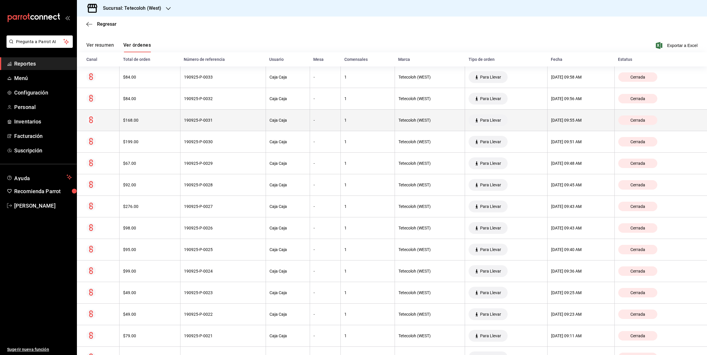
click at [551, 119] on div "[DATE] 09:55 AM" at bounding box center [581, 120] width 60 height 5
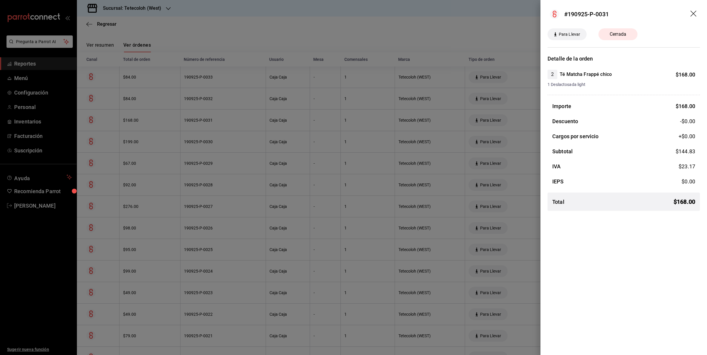
click at [535, 135] on div at bounding box center [353, 177] width 707 height 355
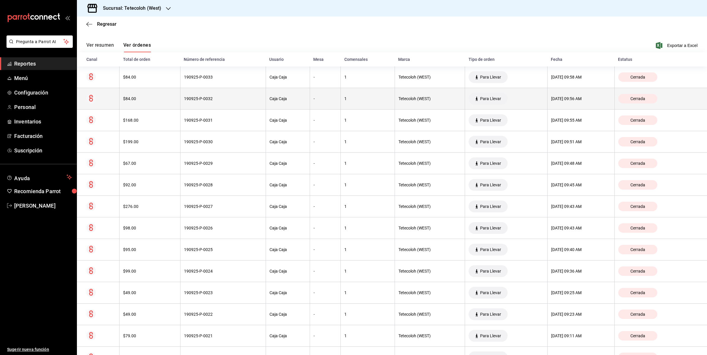
click at [567, 98] on div "[DATE] 09:56 AM" at bounding box center [581, 98] width 60 height 5
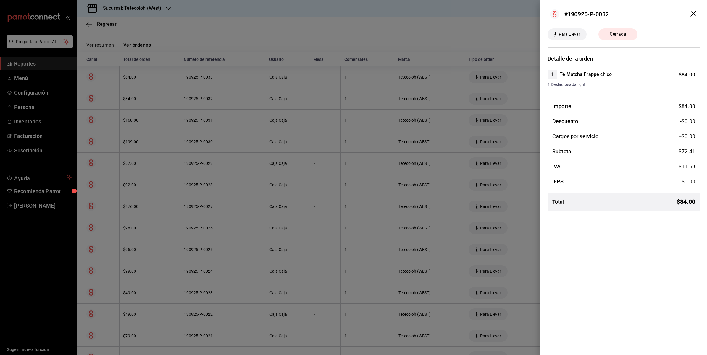
click at [533, 95] on div at bounding box center [353, 177] width 707 height 355
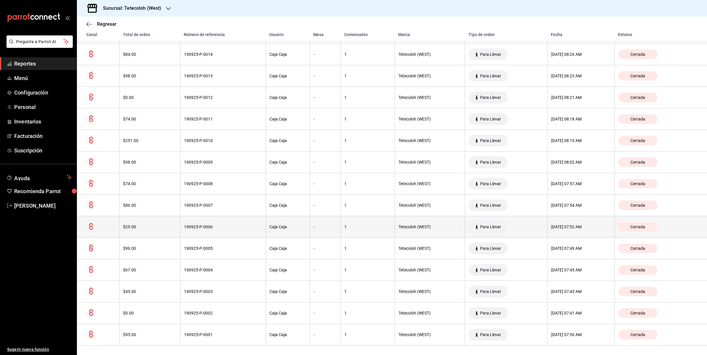
scroll to position [520, 0]
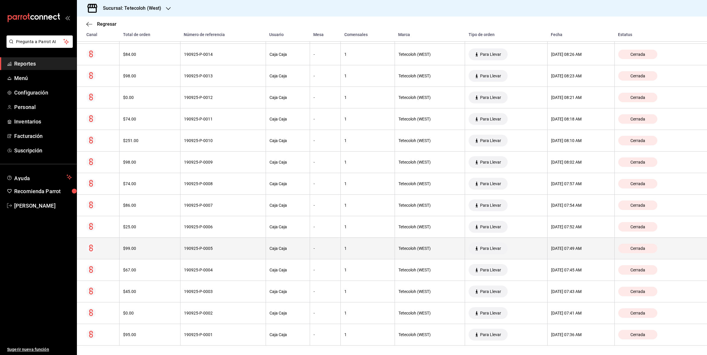
click at [560, 252] on th "[DATE] 07:49 AM" at bounding box center [580, 249] width 67 height 22
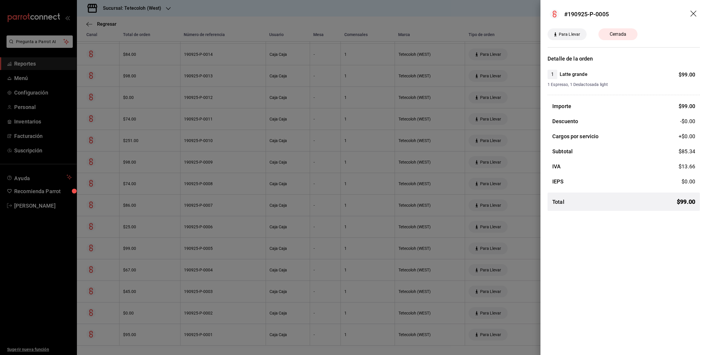
click at [540, 240] on div "#190925-P-0005 Para Llevar Cerrada Detalle de la orden 1 Latte grande $ 99.00 1…" at bounding box center [623, 177] width 166 height 355
click at [528, 238] on div at bounding box center [353, 177] width 707 height 355
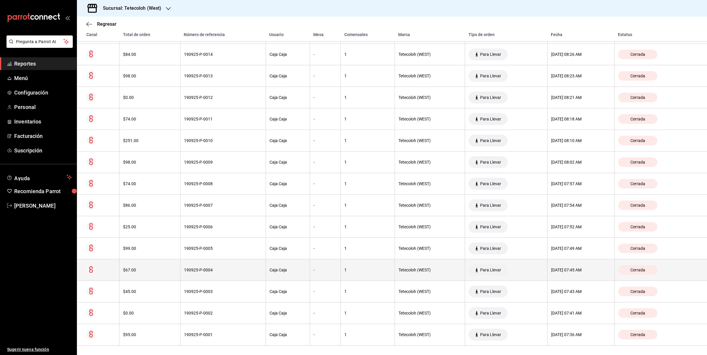
click at [147, 268] on div "$67.00" at bounding box center [150, 270] width 54 height 5
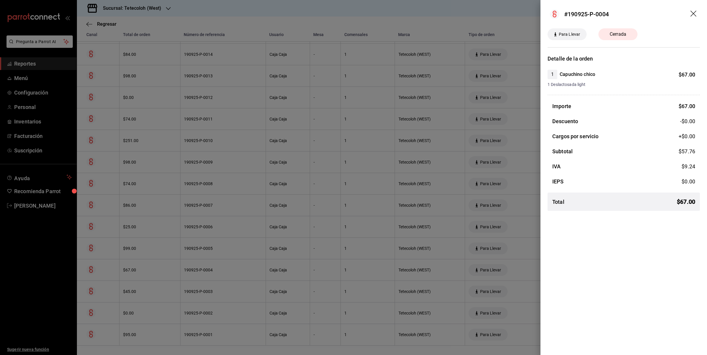
click at [179, 246] on div at bounding box center [353, 177] width 707 height 355
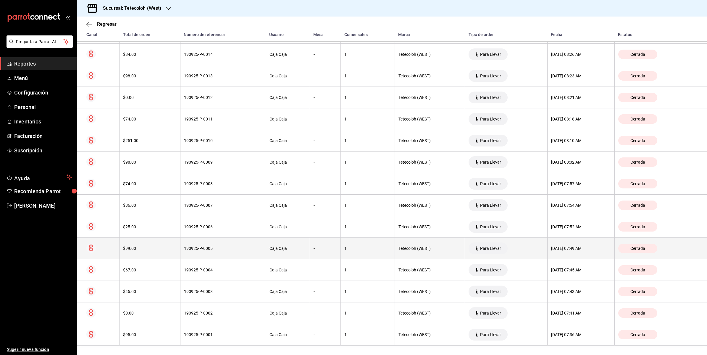
click at [160, 243] on th "$99.00" at bounding box center [149, 249] width 61 height 22
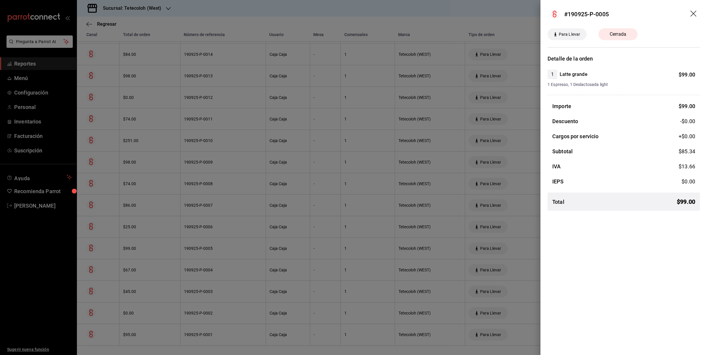
click at [250, 31] on div at bounding box center [353, 177] width 707 height 355
